Goal: Transaction & Acquisition: Book appointment/travel/reservation

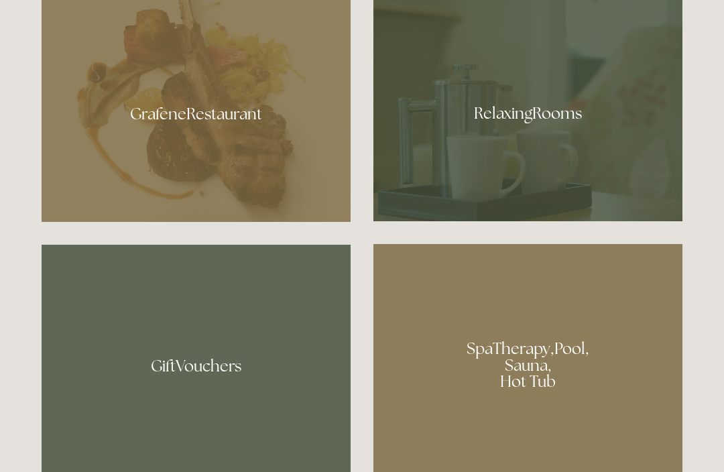
scroll to position [810, 0]
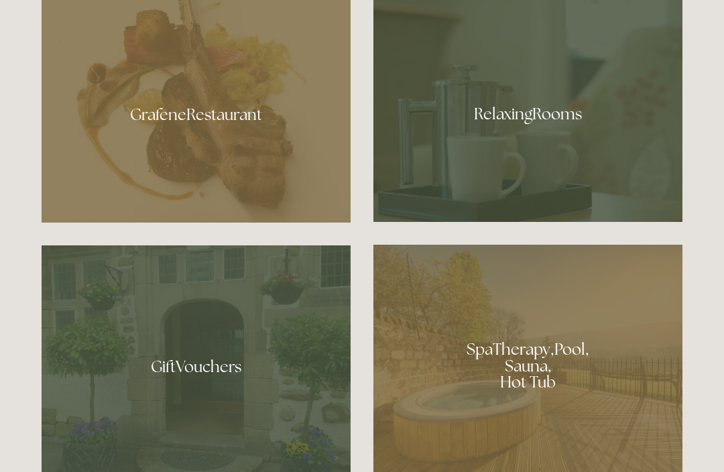
click at [437, 164] on div at bounding box center [527, 109] width 309 height 225
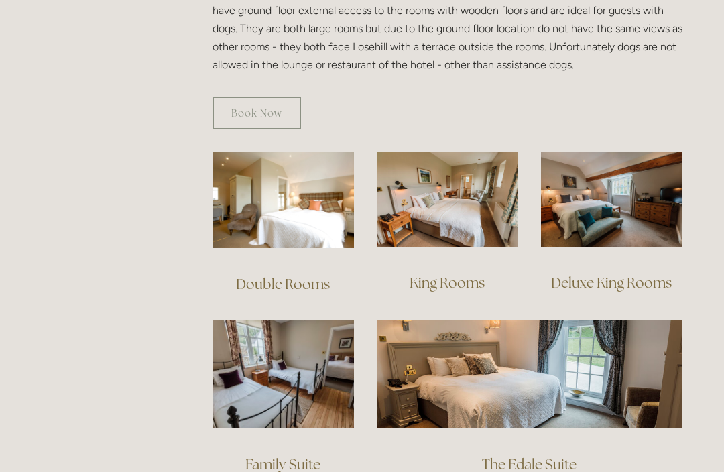
scroll to position [833, 0]
click at [638, 204] on img at bounding box center [611, 199] width 141 height 94
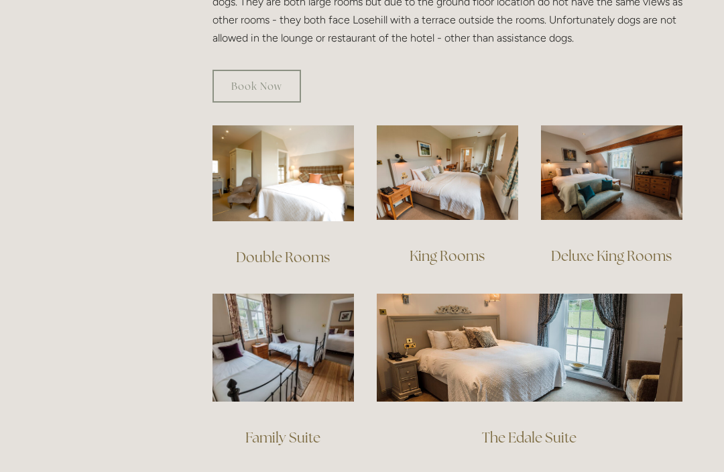
scroll to position [849, 0]
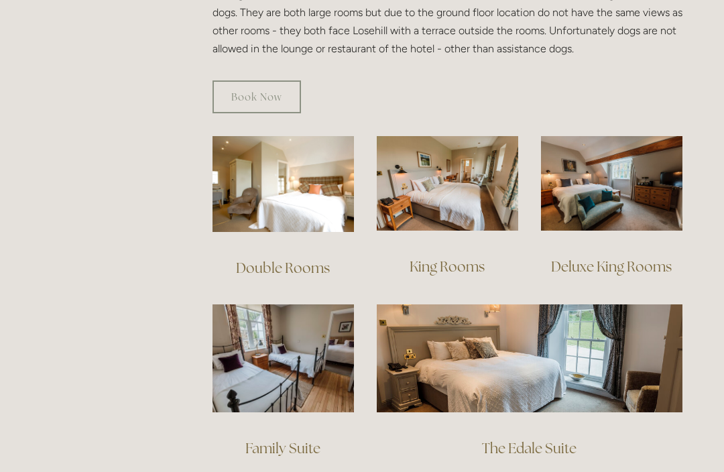
click at [267, 80] on link "Book Now" at bounding box center [256, 96] width 88 height 33
click at [279, 113] on link "Book Now" at bounding box center [256, 96] width 88 height 33
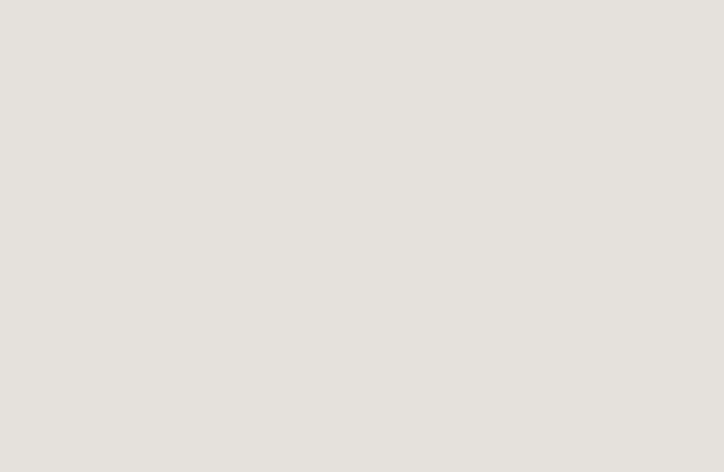
scroll to position [1781, 0]
